Goal: Task Accomplishment & Management: Manage account settings

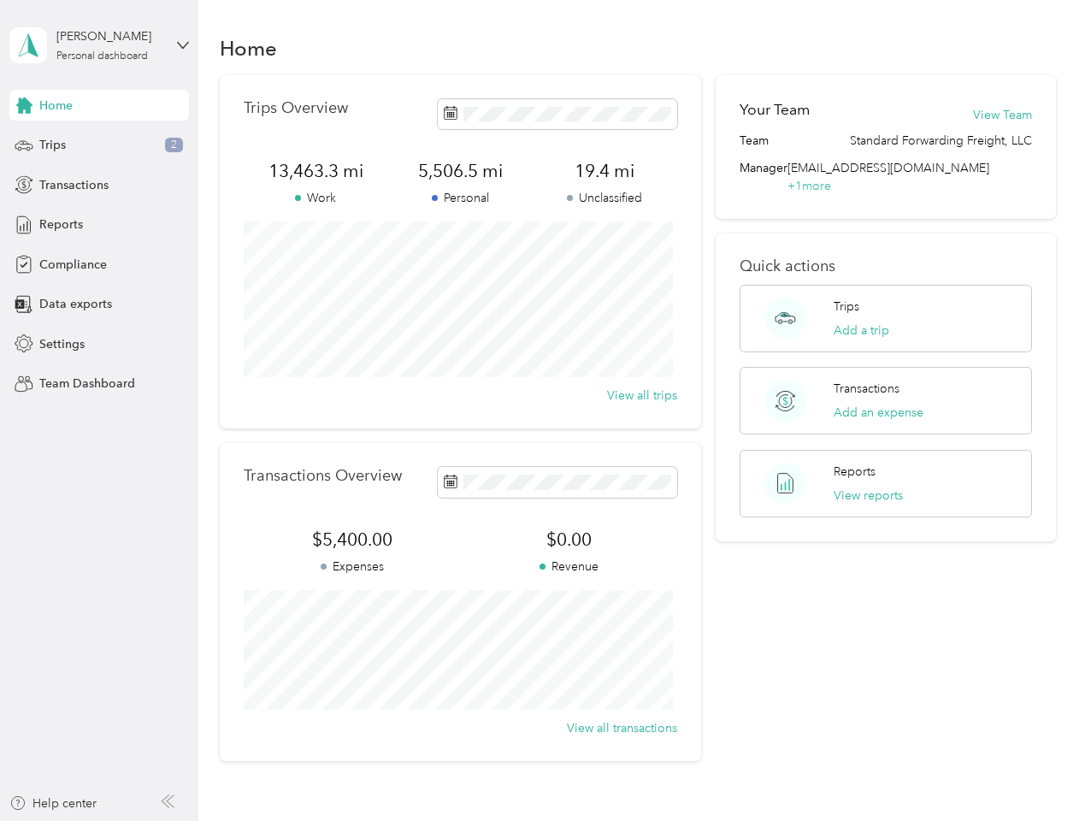
click at [542, 411] on div "Trips Overview 13,463.3 mi Work 5,506.5 mi Personal 19.4 mi Unclassified View a…" at bounding box center [461, 251] width 482 height 353
click at [99, 45] on div "[PERSON_NAME]" at bounding box center [109, 36] width 107 height 18
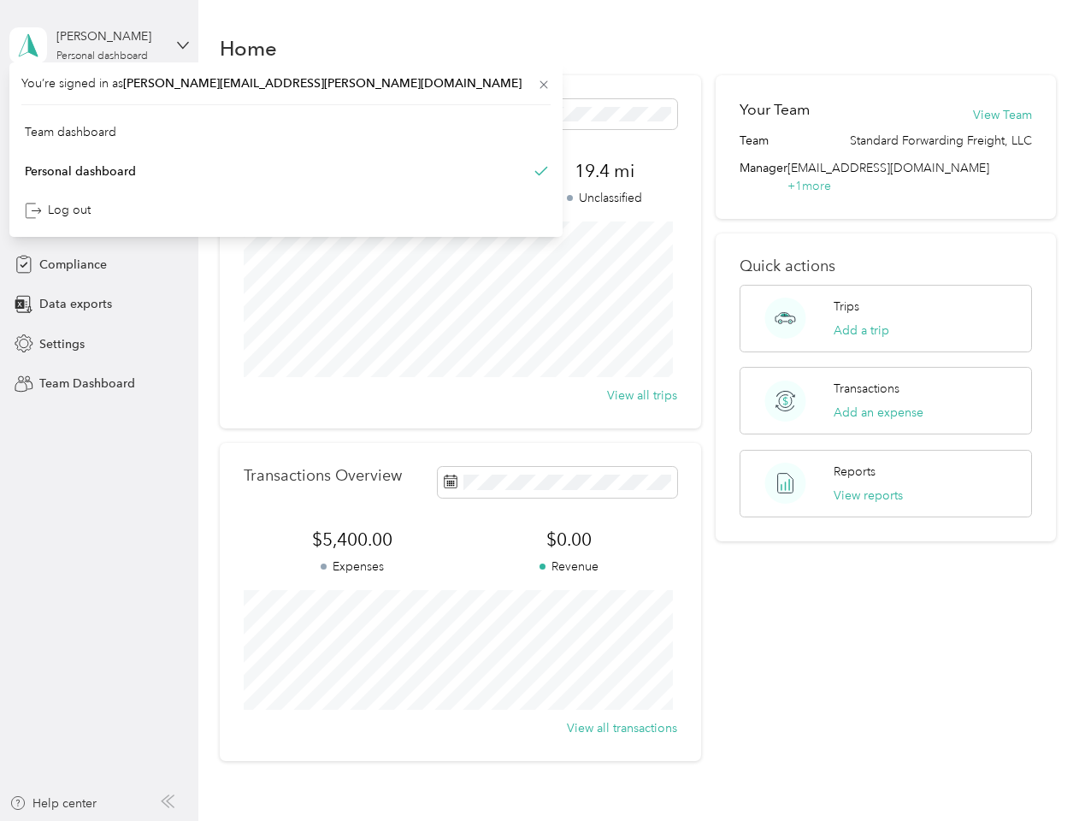
click at [99, 105] on div "You’re signed in as [PERSON_NAME][EMAIL_ADDRESS][PERSON_NAME][DOMAIN_NAME] Team…" at bounding box center [285, 149] width 553 height 174
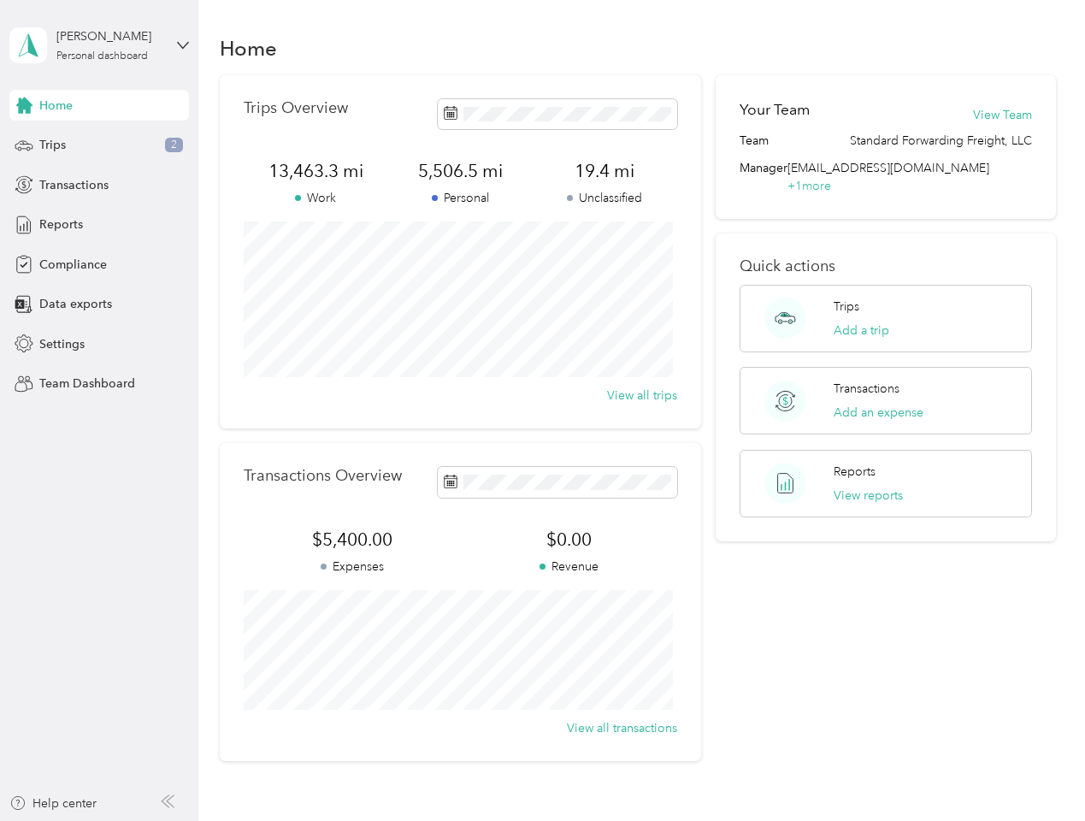
click at [24, 105] on div "You’re signed in as [PERSON_NAME][EMAIL_ADDRESS][PERSON_NAME][DOMAIN_NAME] Team…" at bounding box center [285, 149] width 553 height 174
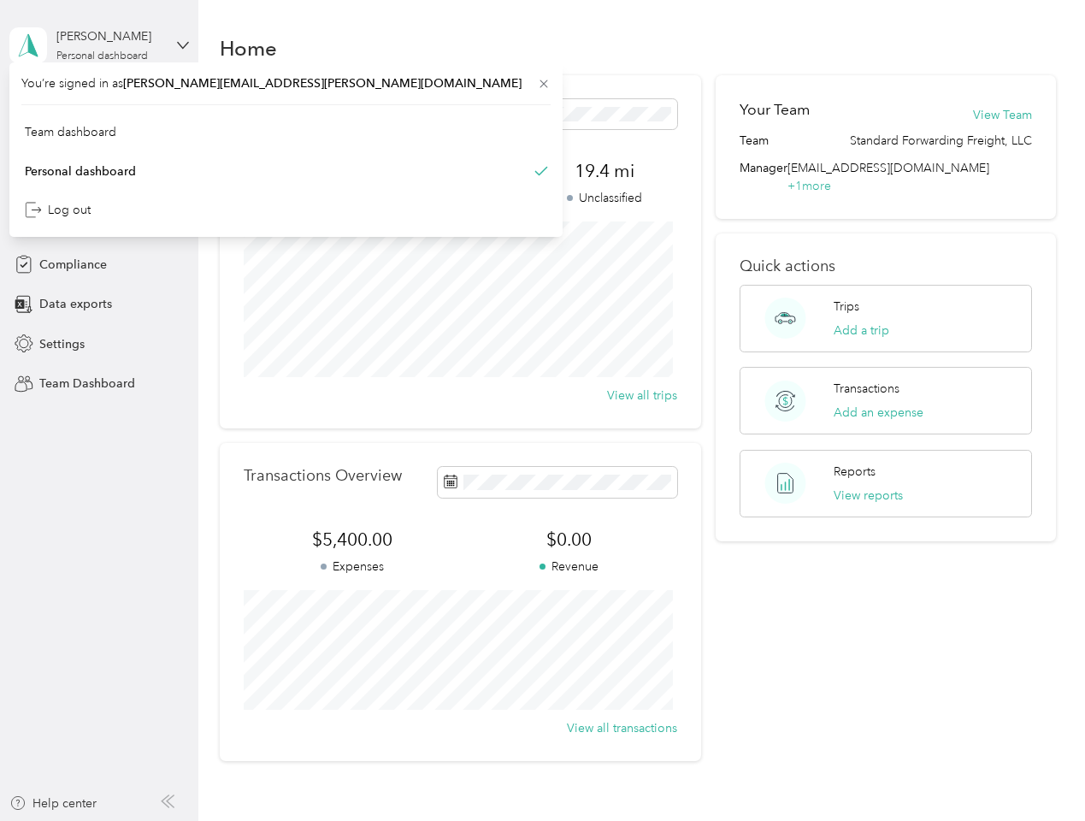
click at [99, 145] on div "Trips 2" at bounding box center [99, 145] width 180 height 31
